Goal: Task Accomplishment & Management: Manage account settings

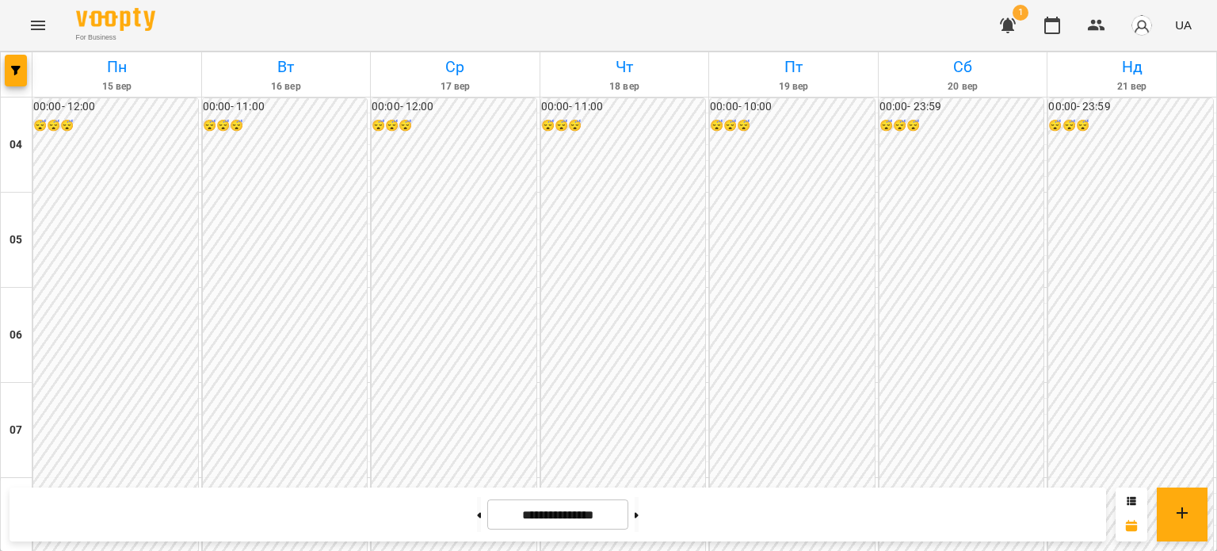
scroll to position [711, 0]
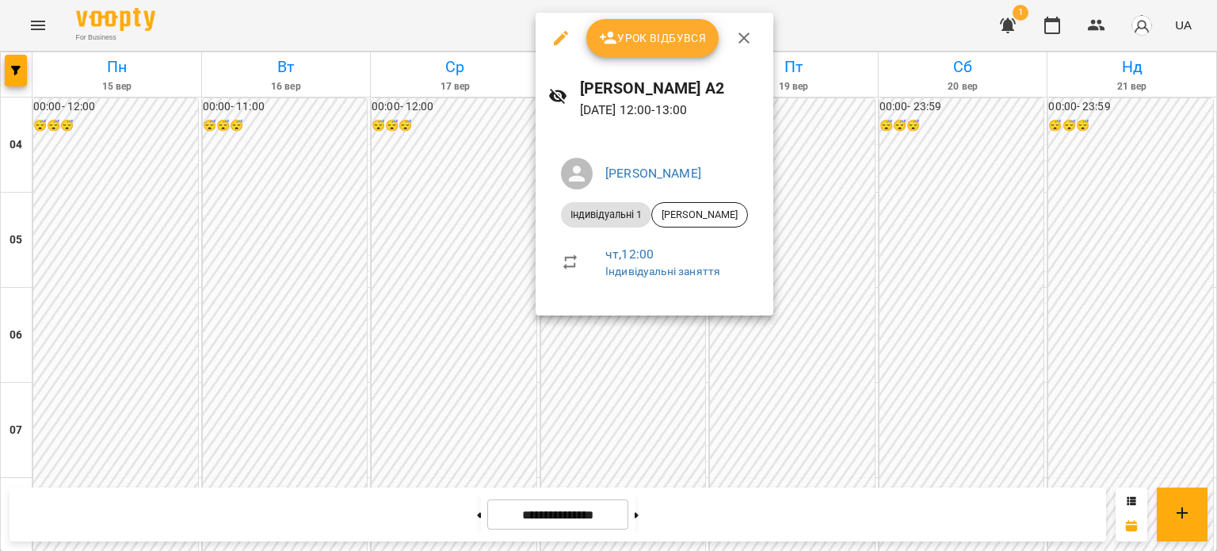
click at [627, 41] on span "Урок відбувся" at bounding box center [653, 38] width 108 height 19
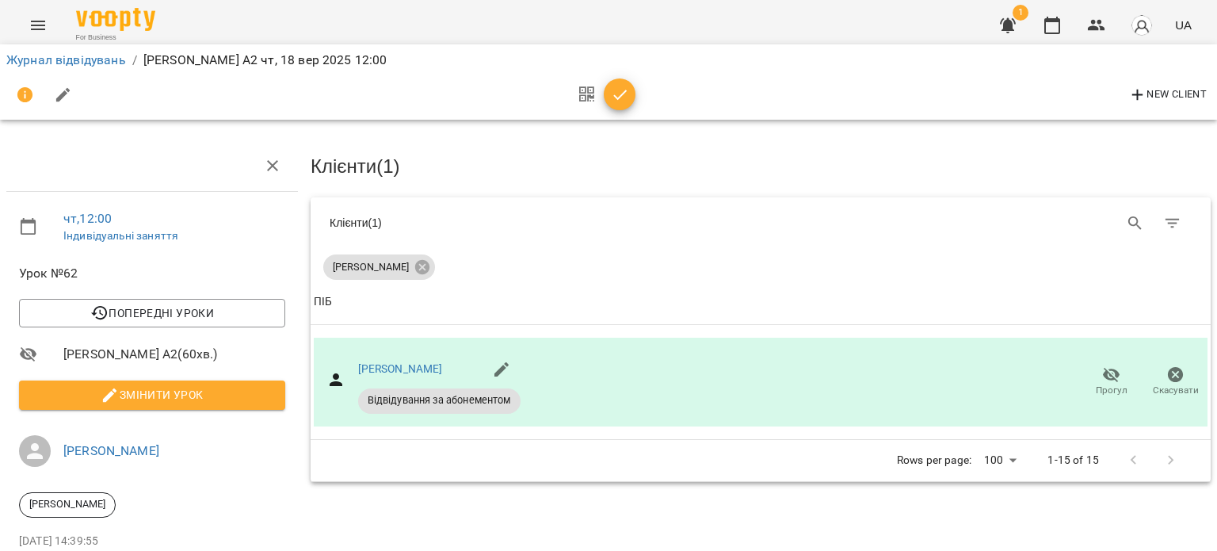
click at [613, 95] on icon "button" at bounding box center [620, 95] width 19 height 19
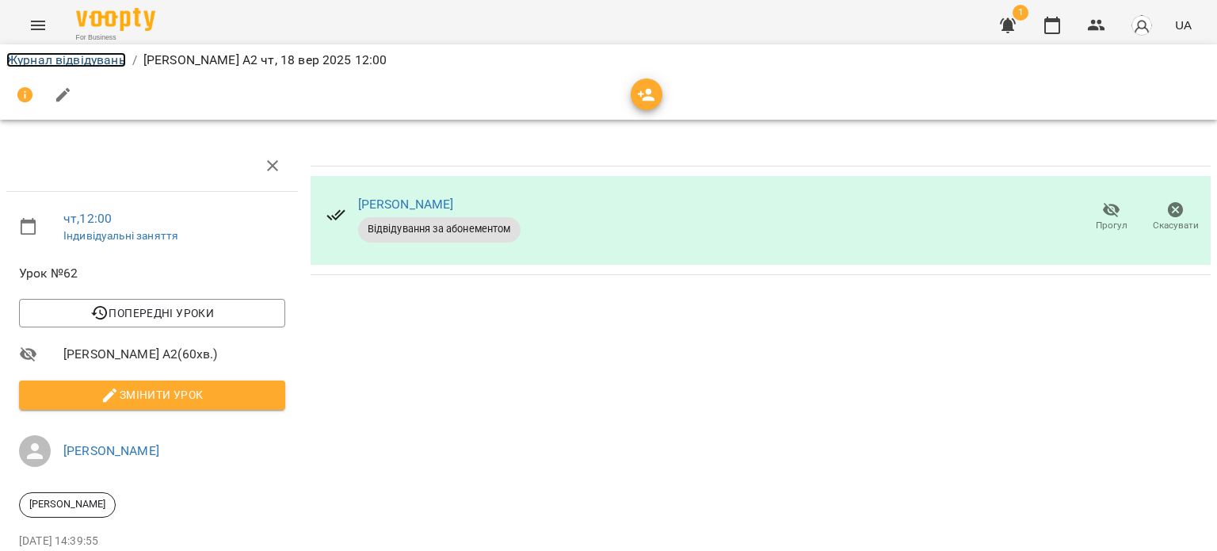
click at [78, 60] on link "Журнал відвідувань" at bounding box center [66, 59] width 120 height 15
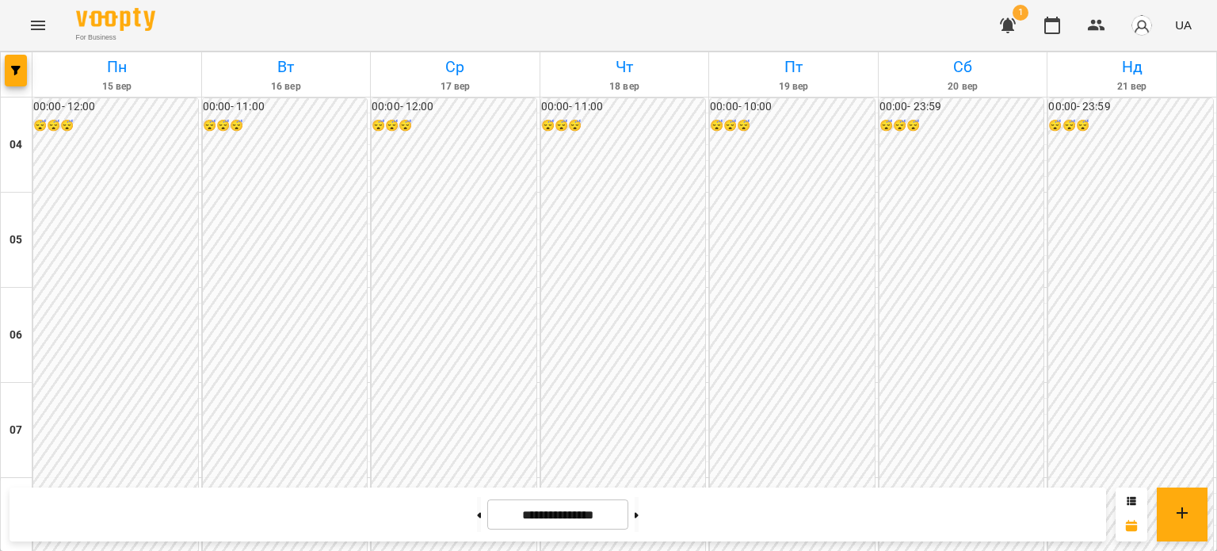
scroll to position [792, 0]
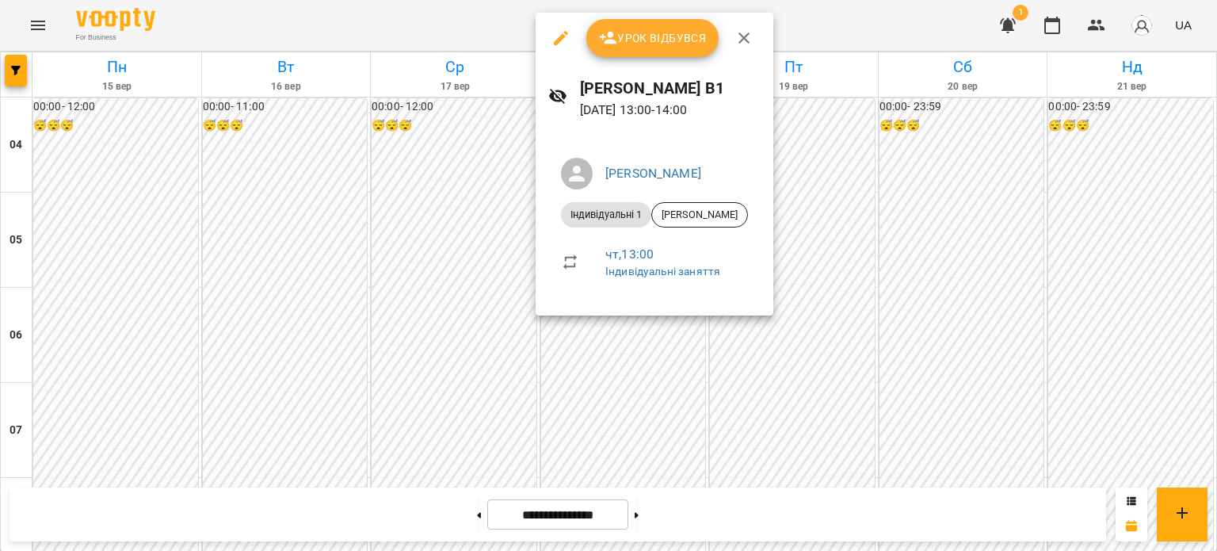
click at [630, 40] on span "Урок відбувся" at bounding box center [653, 38] width 108 height 19
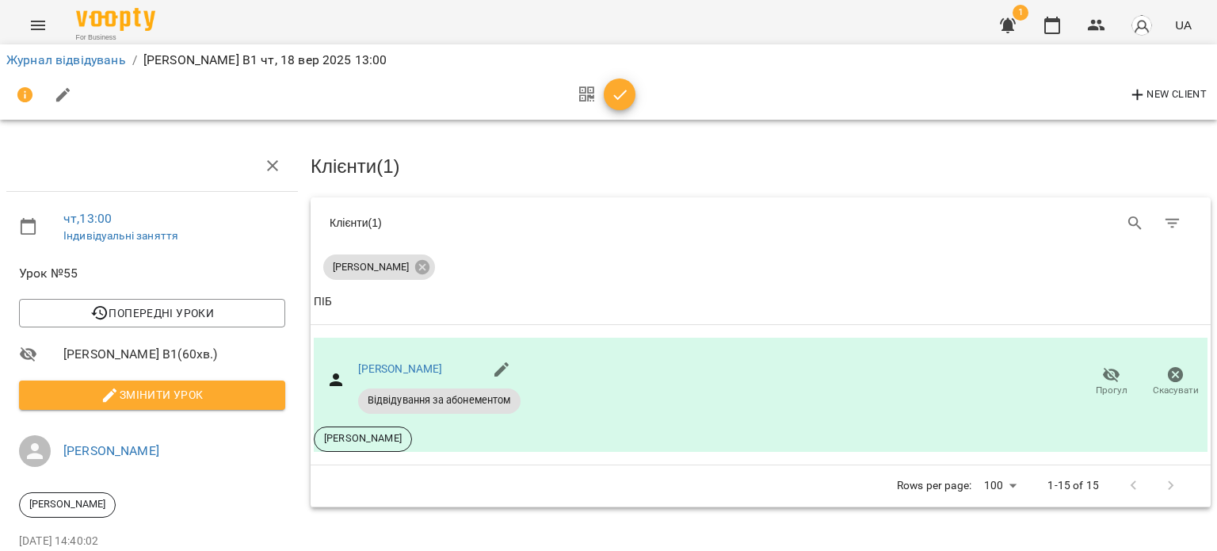
click at [621, 93] on icon "button" at bounding box center [620, 95] width 19 height 19
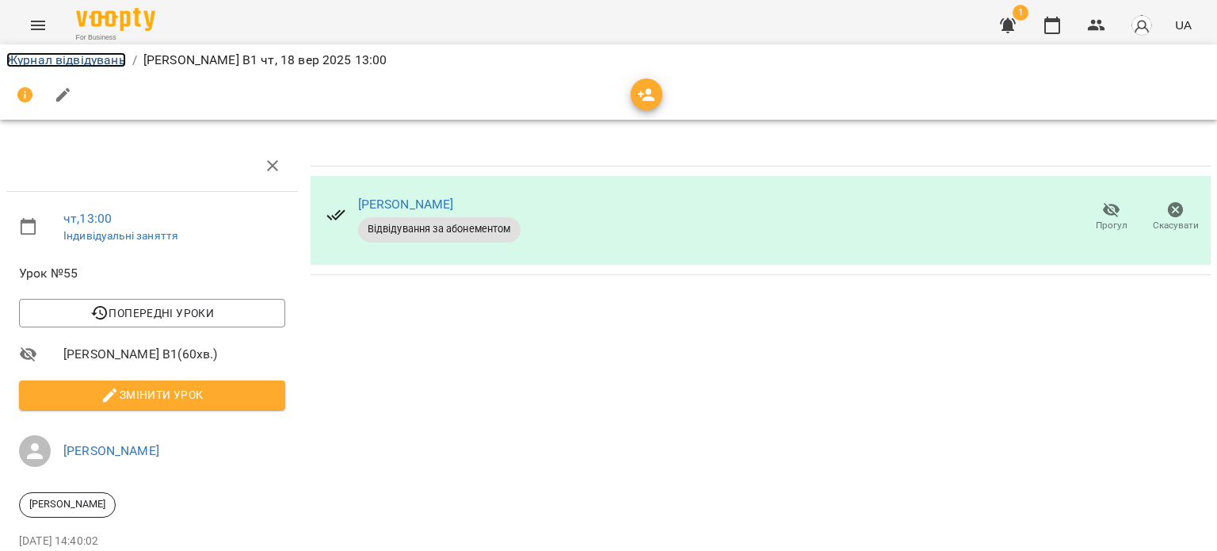
click at [64, 56] on link "Журнал відвідувань" at bounding box center [66, 59] width 120 height 15
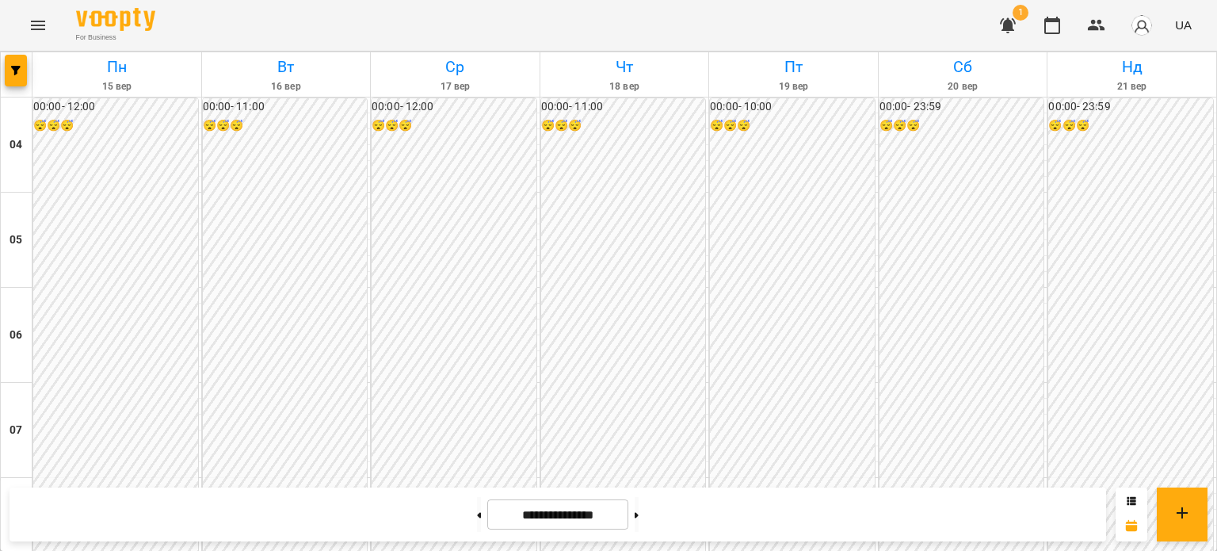
scroll to position [1347, 0]
click at [1144, 33] on img "button" at bounding box center [1142, 25] width 22 height 22
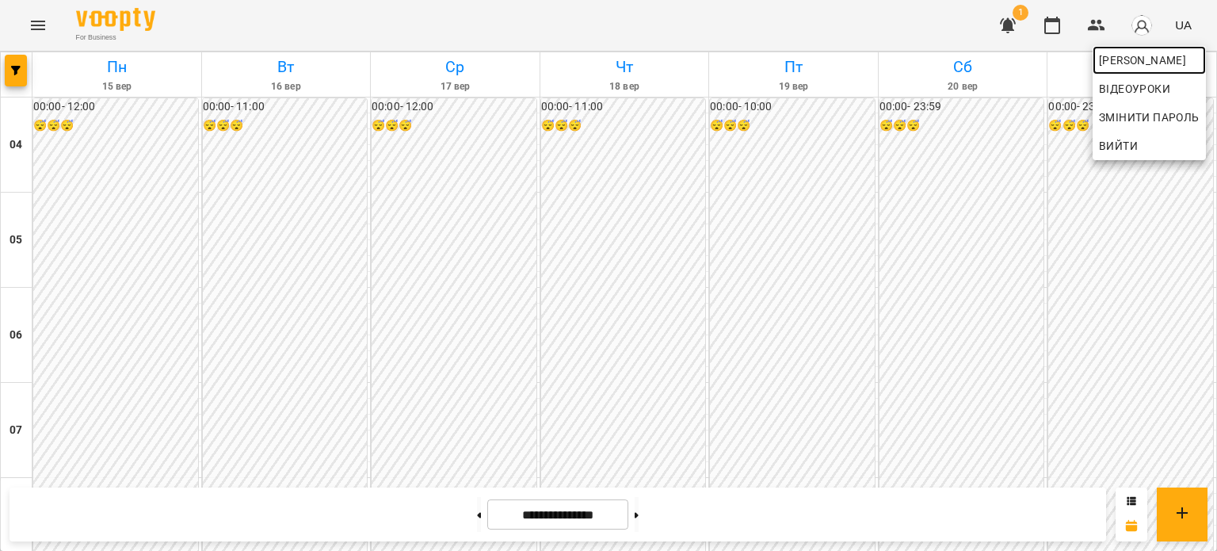
click at [1138, 64] on span "[PERSON_NAME]" at bounding box center [1149, 60] width 101 height 19
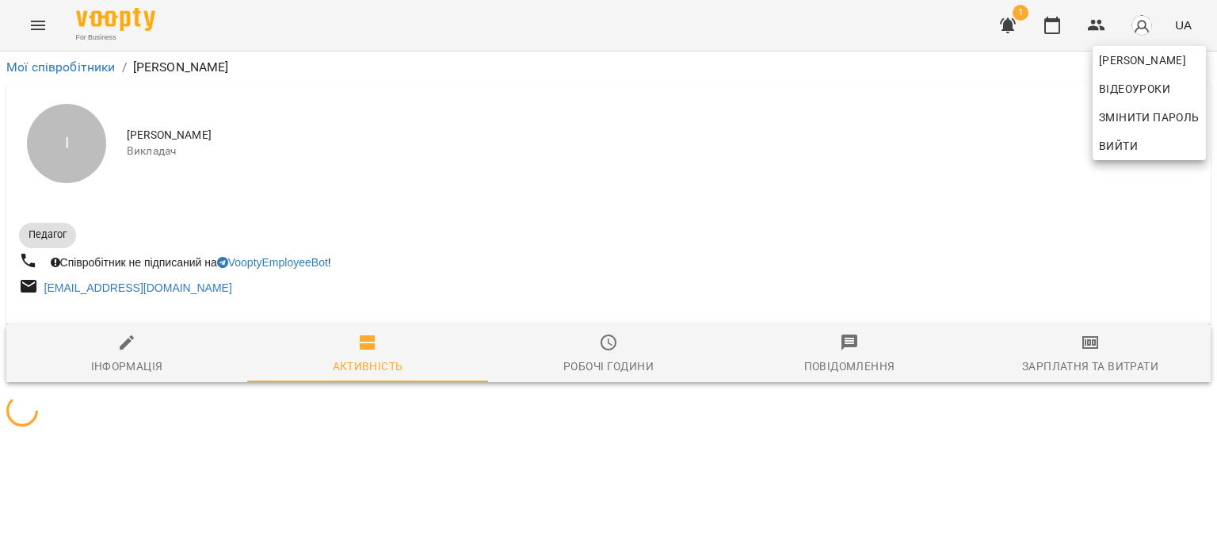
click at [1083, 342] on div at bounding box center [608, 275] width 1217 height 551
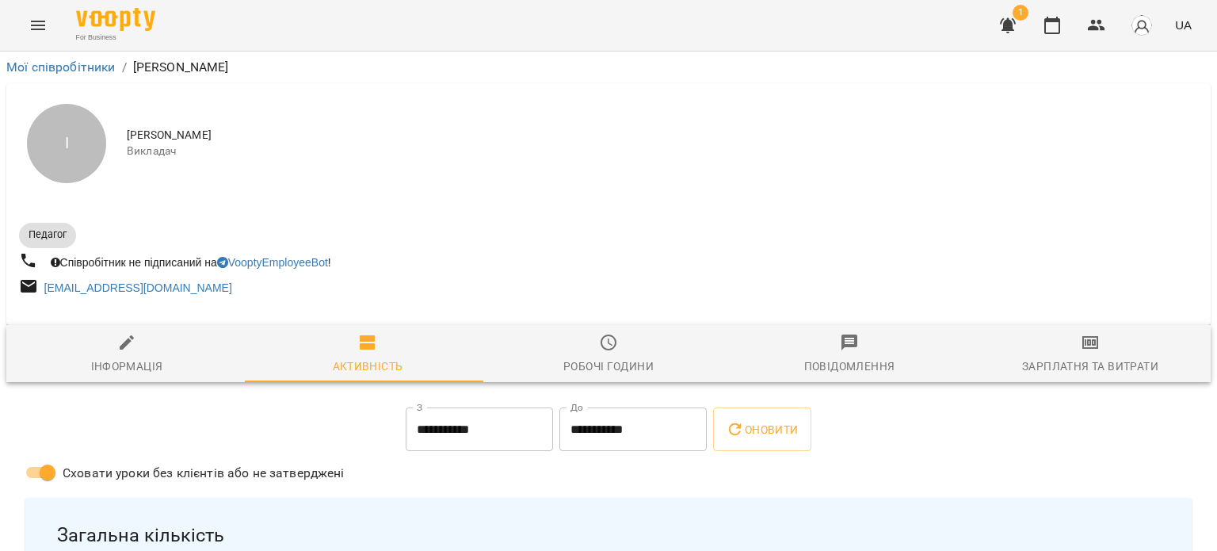
click at [1087, 345] on icon "button" at bounding box center [1091, 342] width 16 height 13
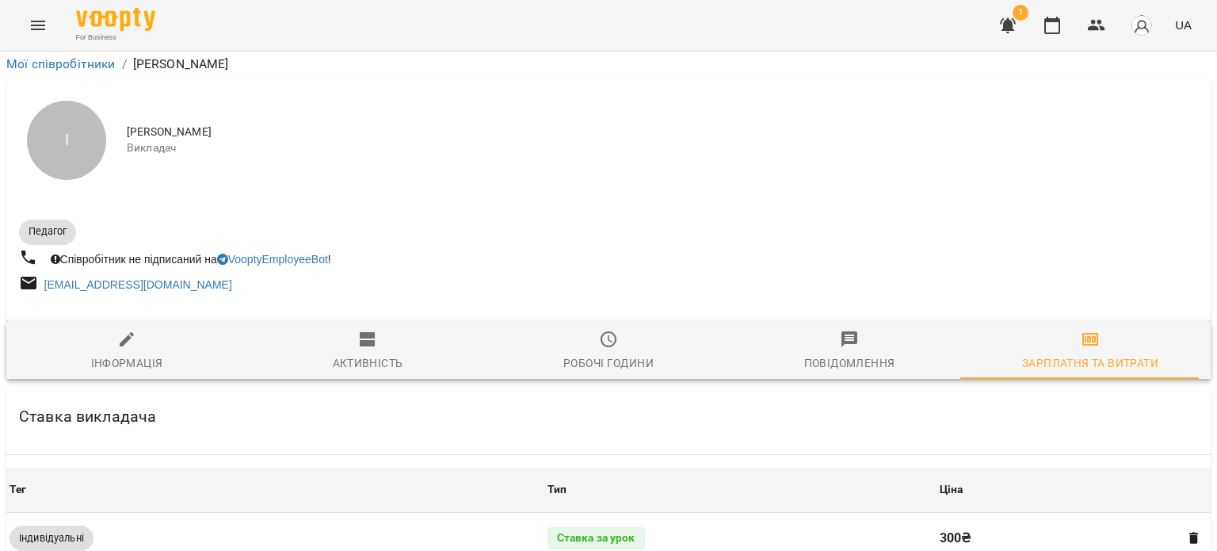
scroll to position [690, 0]
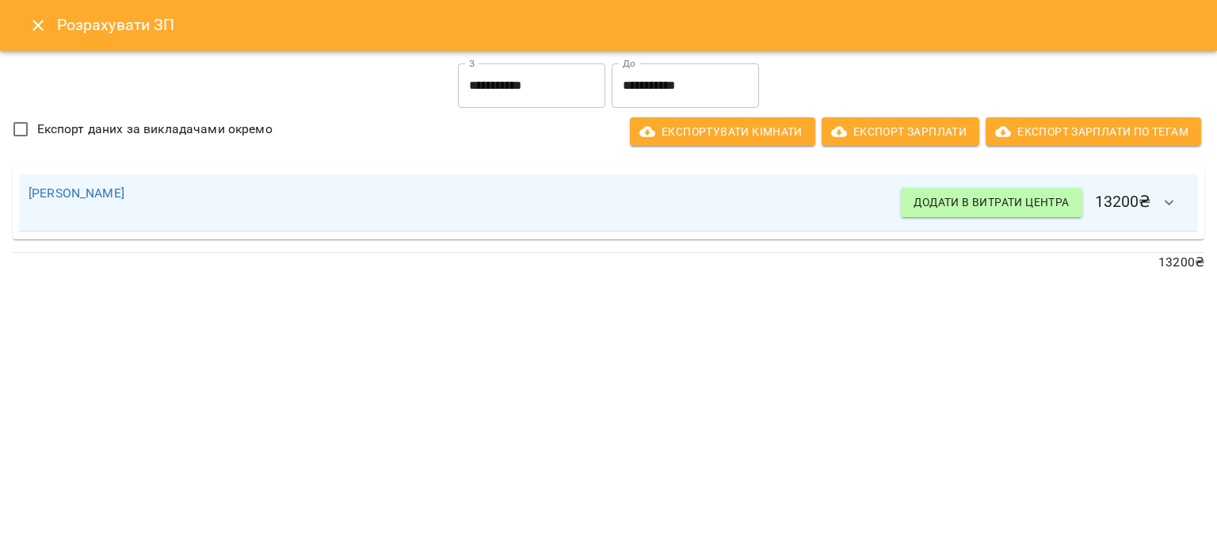
click at [35, 33] on icon "Close" at bounding box center [38, 25] width 19 height 19
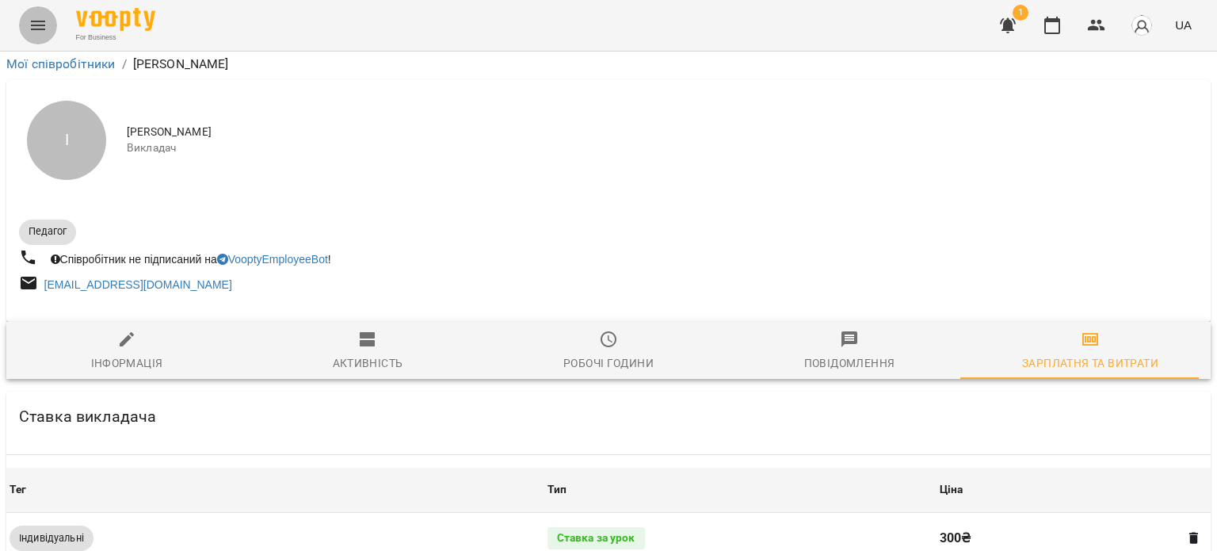
click at [45, 36] on button "Menu" at bounding box center [38, 25] width 38 height 38
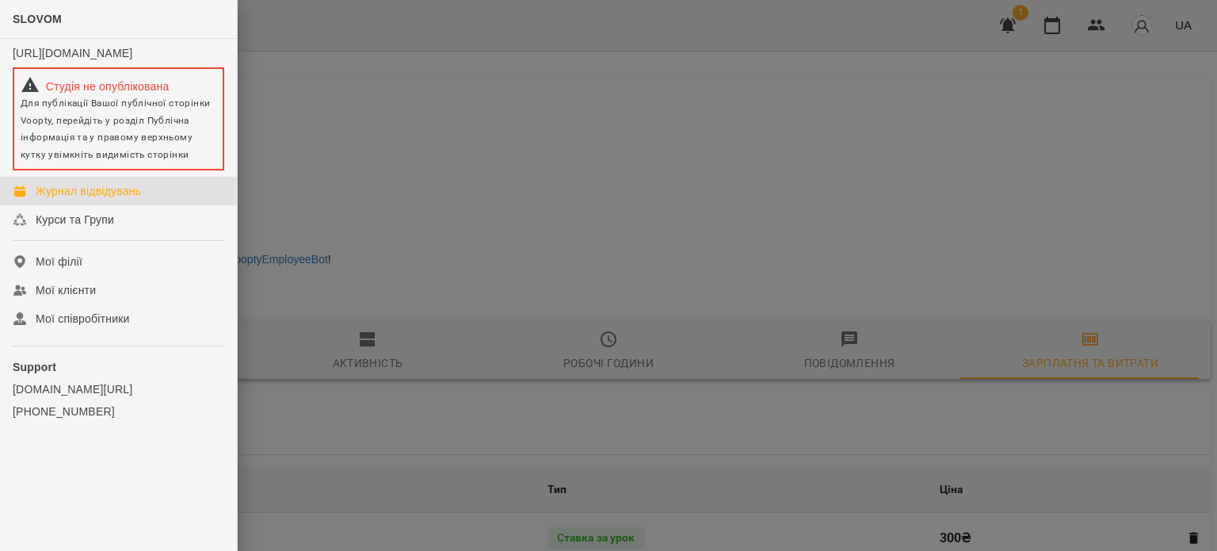
click at [127, 199] on div "Журнал відвідувань" at bounding box center [88, 191] width 105 height 16
